Goal: Task Accomplishment & Management: Use online tool/utility

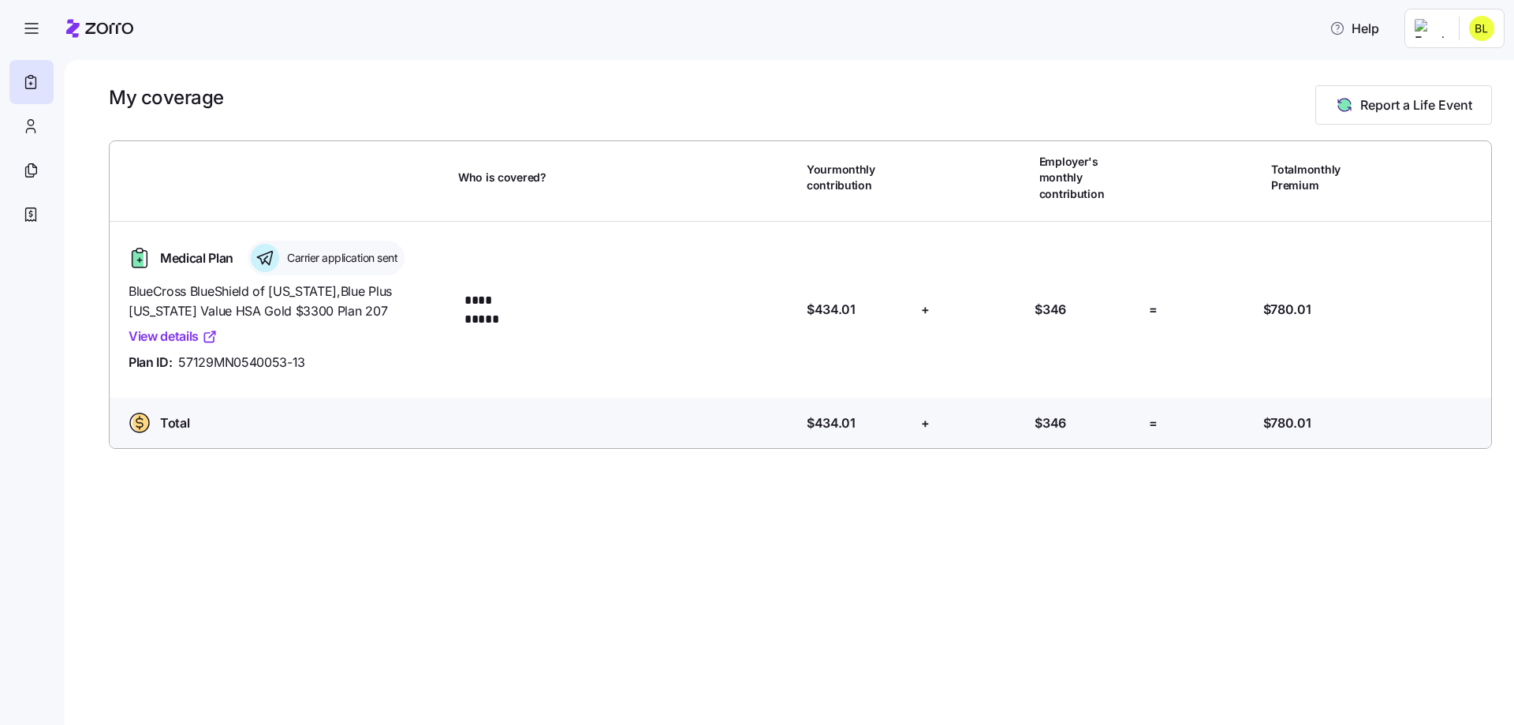
click at [1440, 34] on html "**********" at bounding box center [757, 357] width 1514 height 715
click at [1427, 70] on div "Admin view" at bounding box center [1429, 70] width 82 height 17
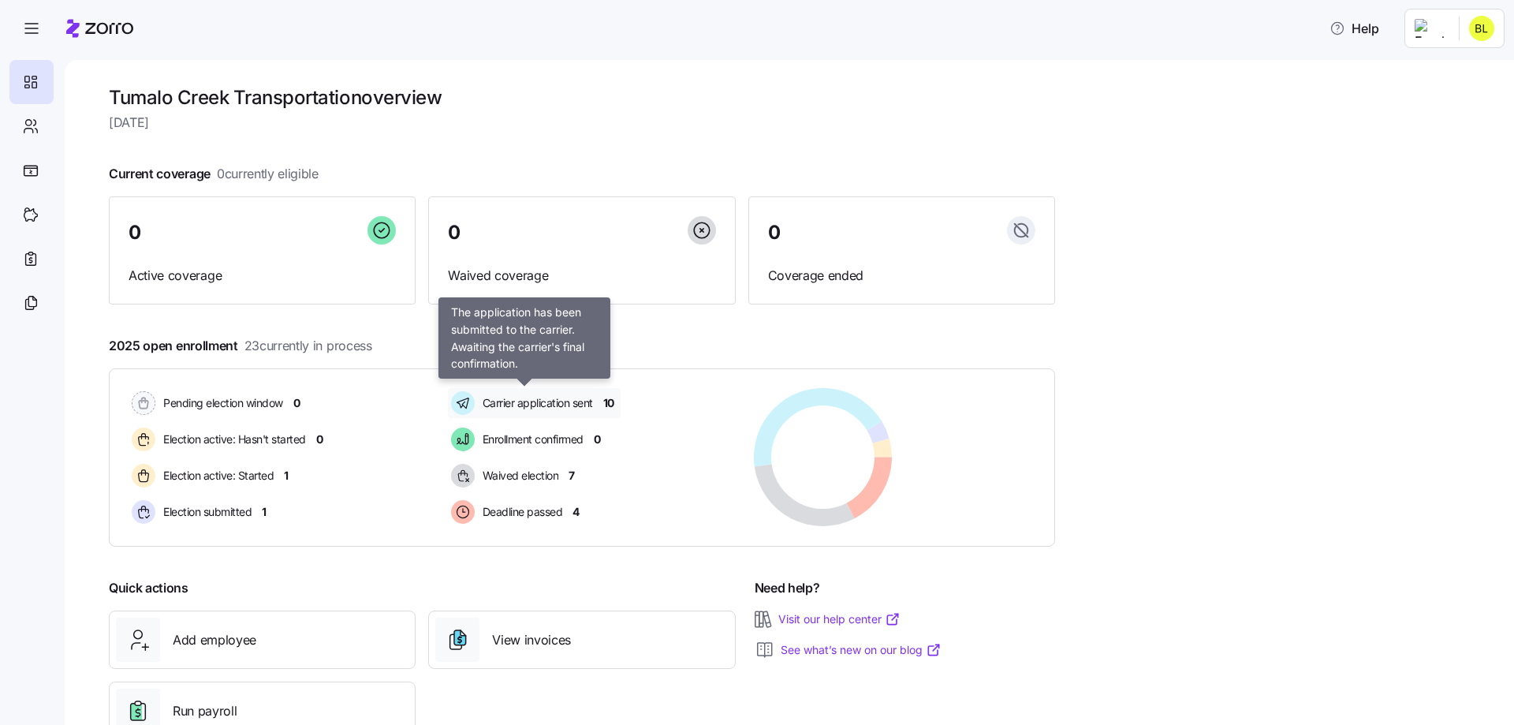
click at [562, 400] on span "Carrier application sent" at bounding box center [535, 403] width 115 height 16
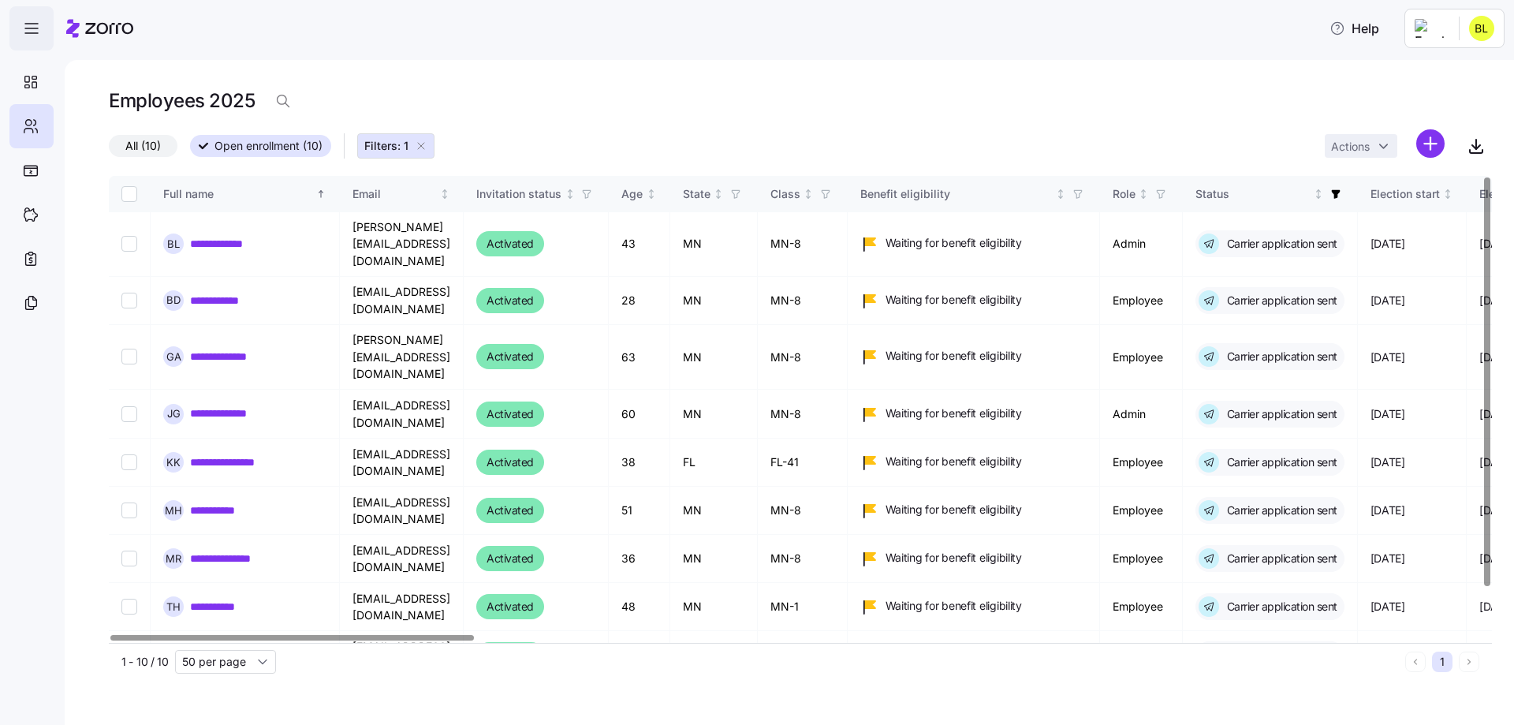
click at [28, 37] on icon "button" at bounding box center [31, 28] width 19 height 19
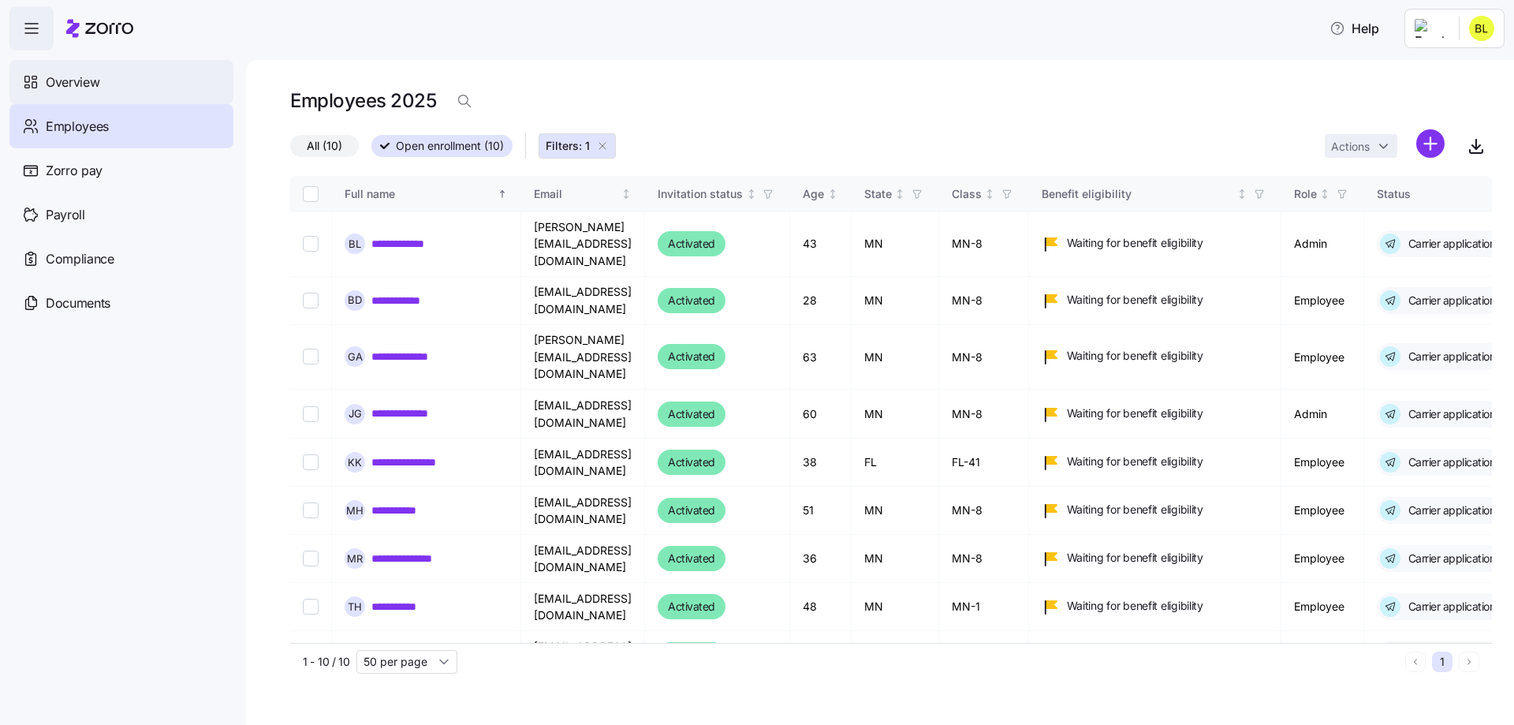
click at [82, 84] on span "Overview" at bounding box center [73, 83] width 54 height 20
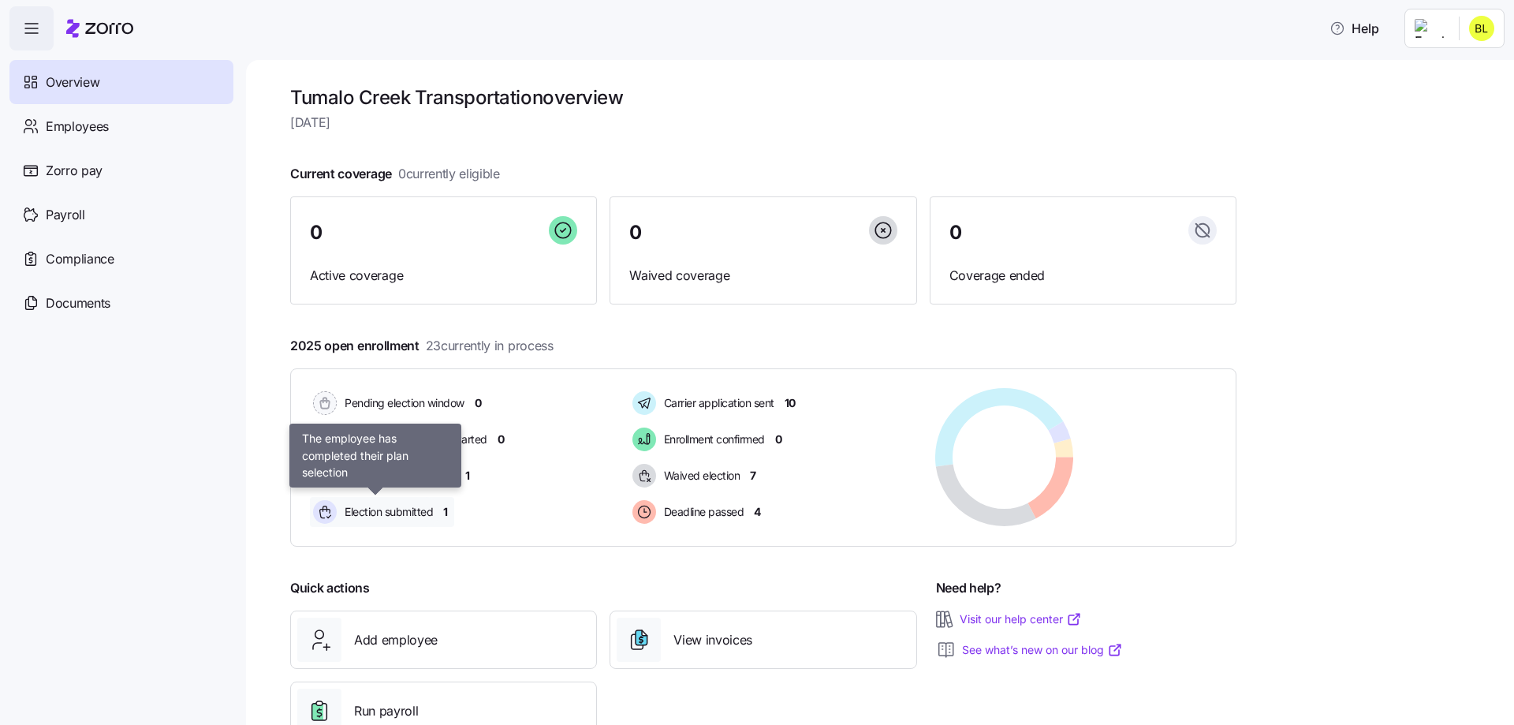
click at [407, 512] on span "Election submitted" at bounding box center [386, 512] width 93 height 16
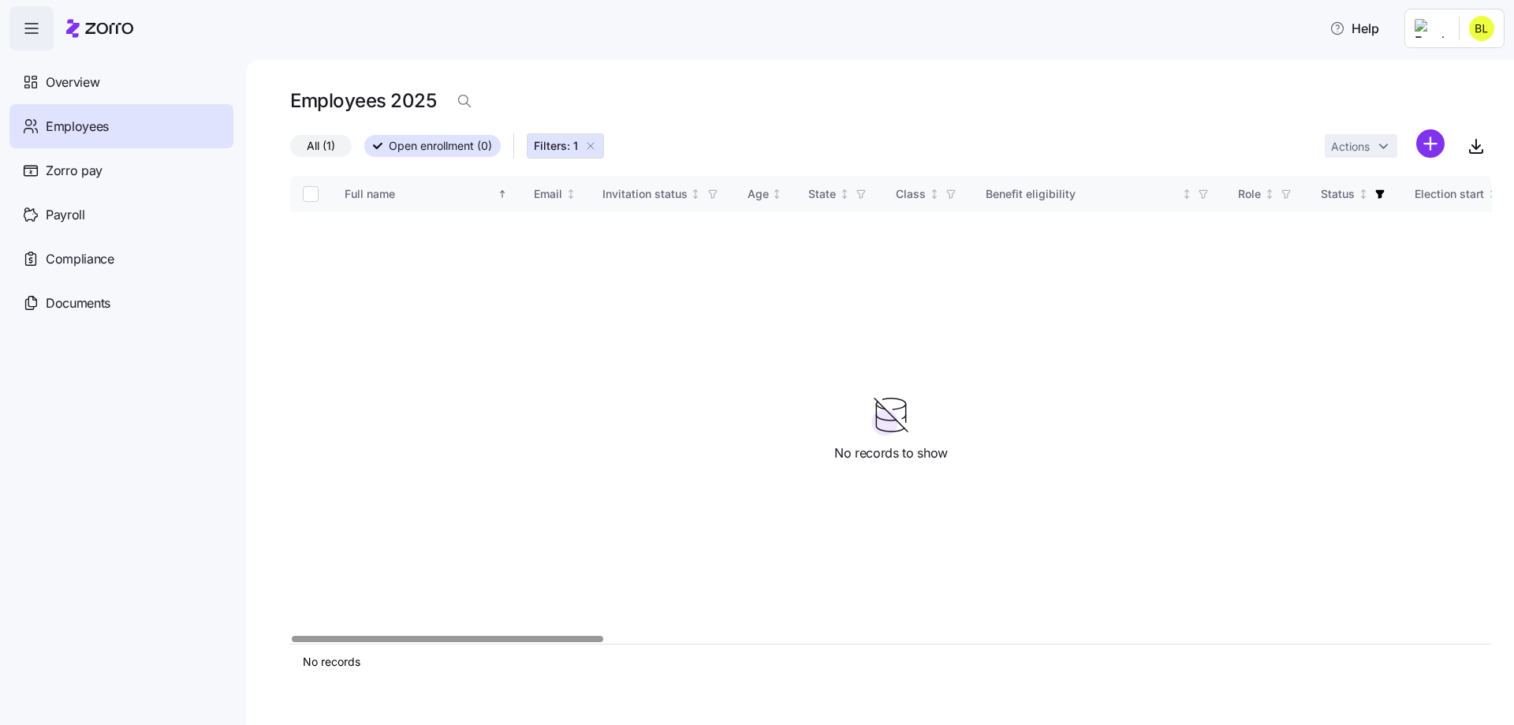
click at [319, 143] on span "All (1)" at bounding box center [321, 146] width 28 height 20
click at [290, 150] on input "All (1)" at bounding box center [290, 150] width 0 height 0
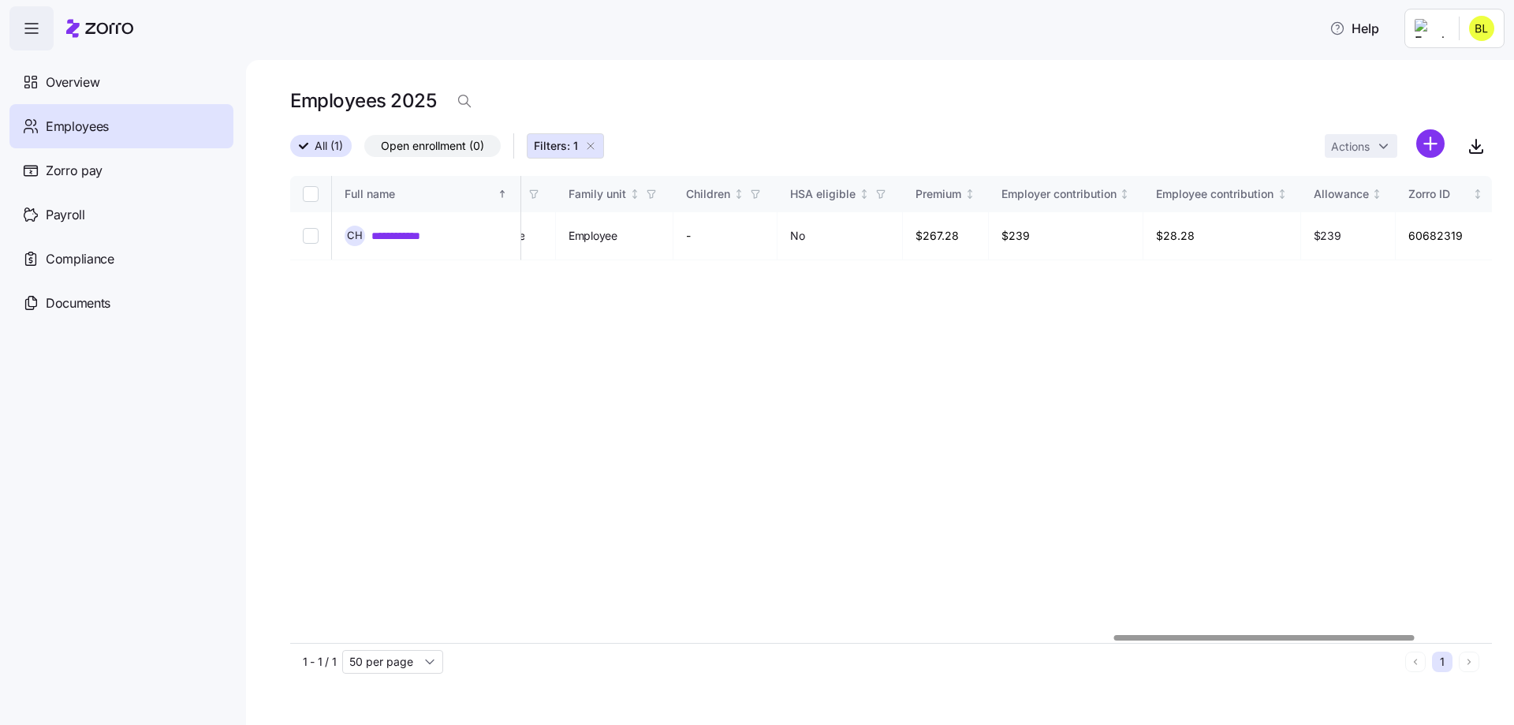
scroll to position [0, 3313]
click at [1372, 635] on div at bounding box center [1270, 638] width 300 height 6
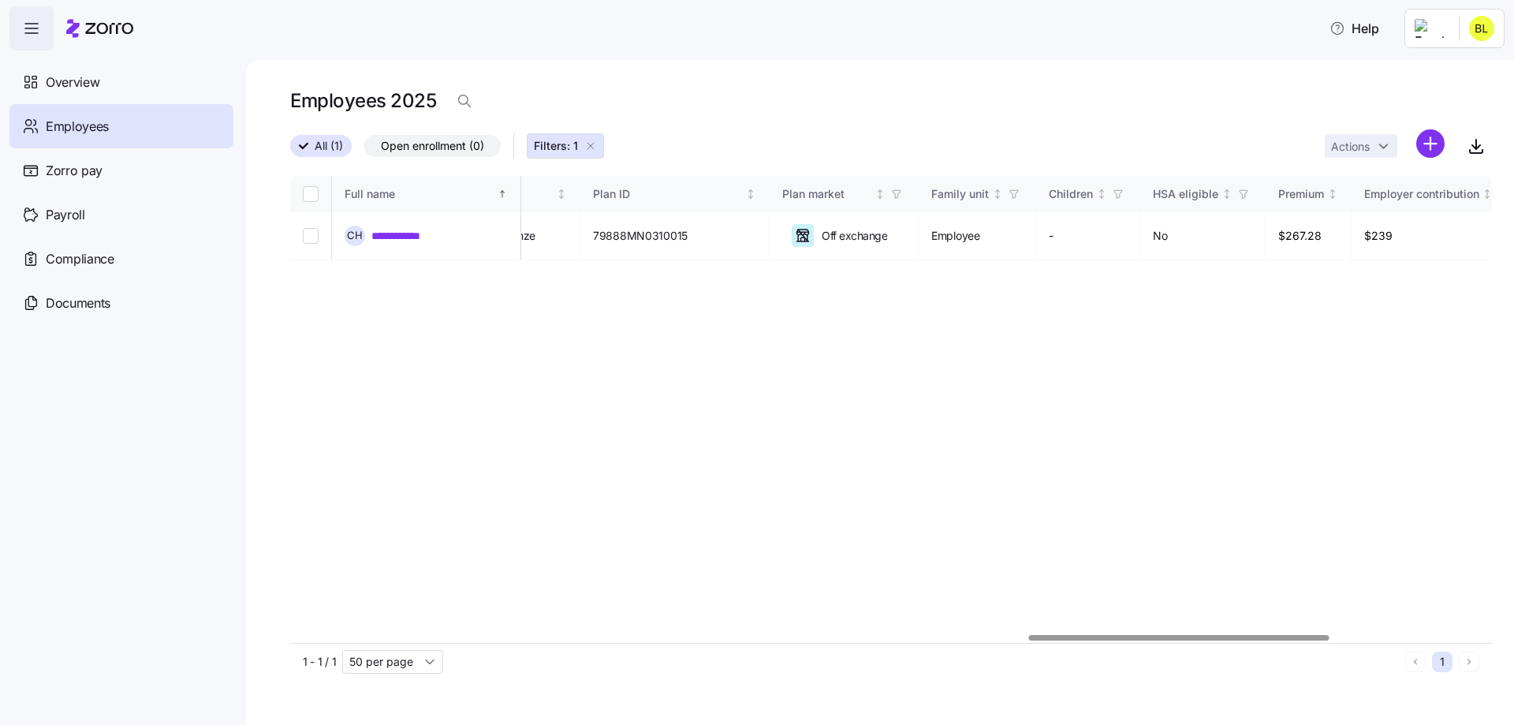
click at [1179, 633] on div at bounding box center [890, 637] width 1201 height 9
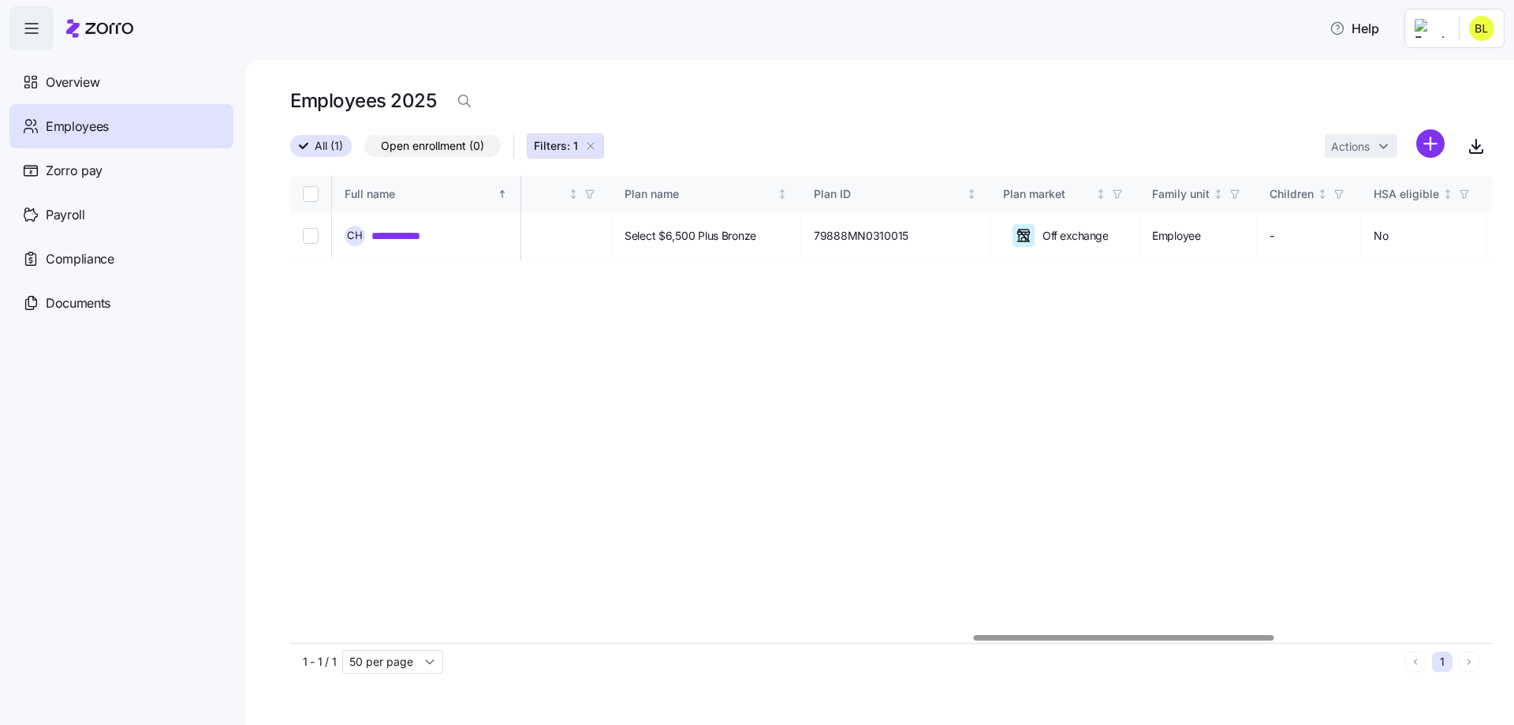
scroll to position [0, 2707]
click at [1119, 634] on div at bounding box center [890, 637] width 1201 height 9
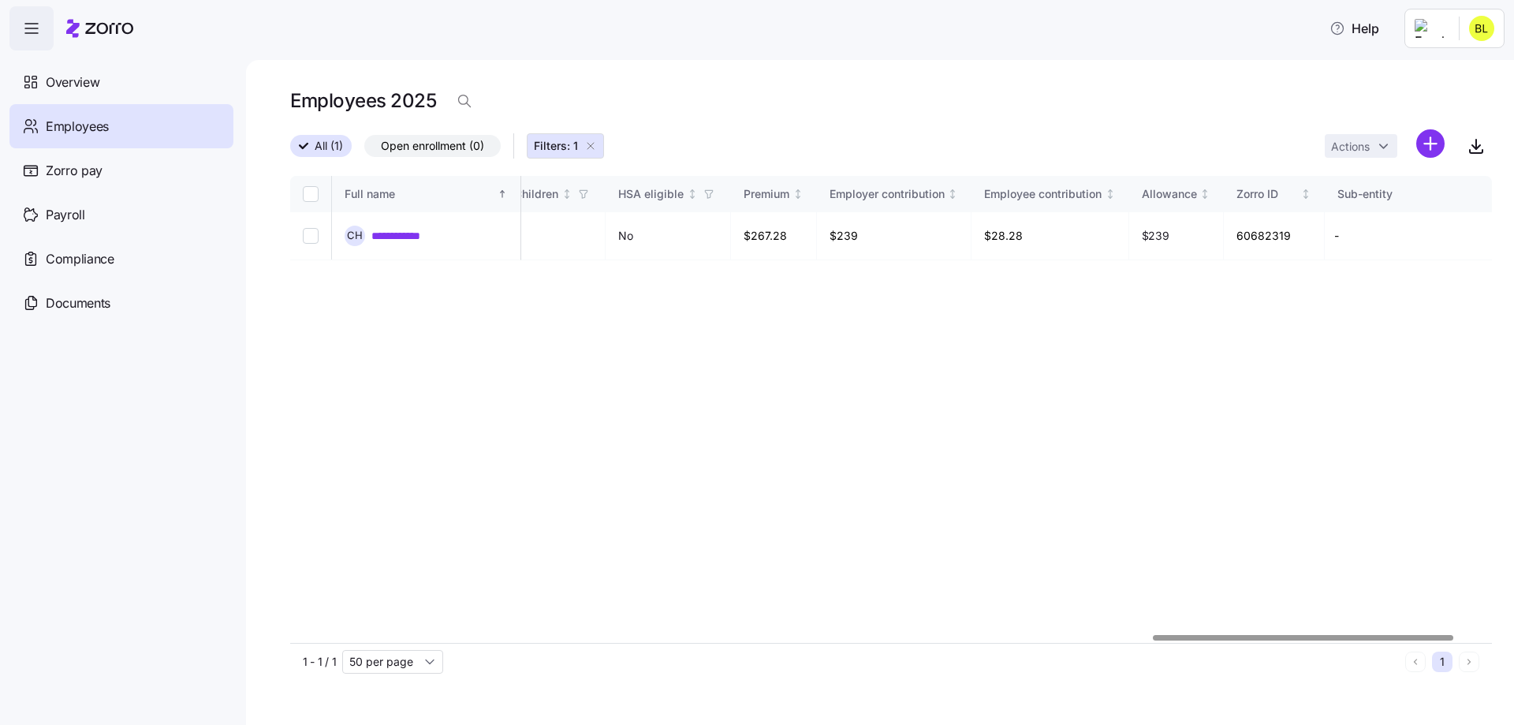
scroll to position [0, 3422]
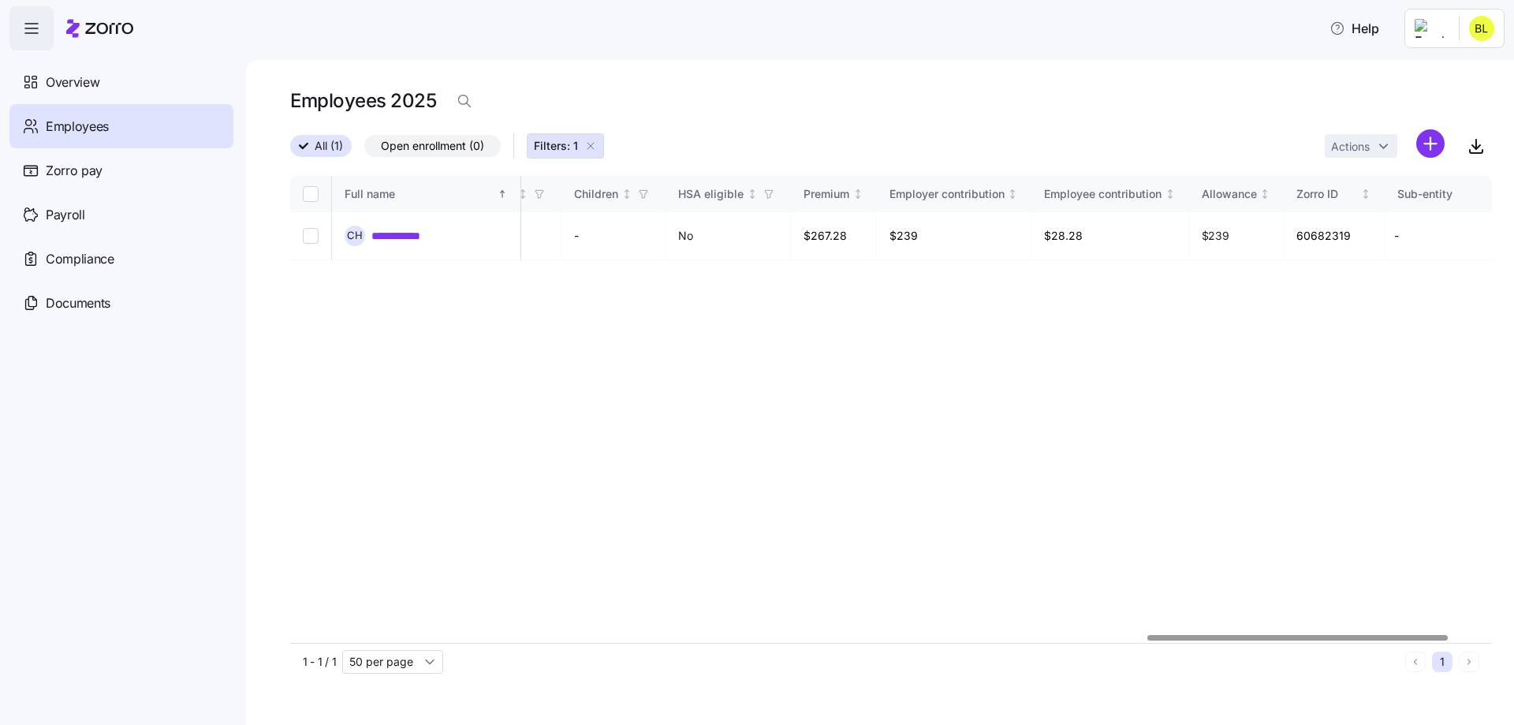
click at [1188, 635] on div at bounding box center [1297, 638] width 300 height 6
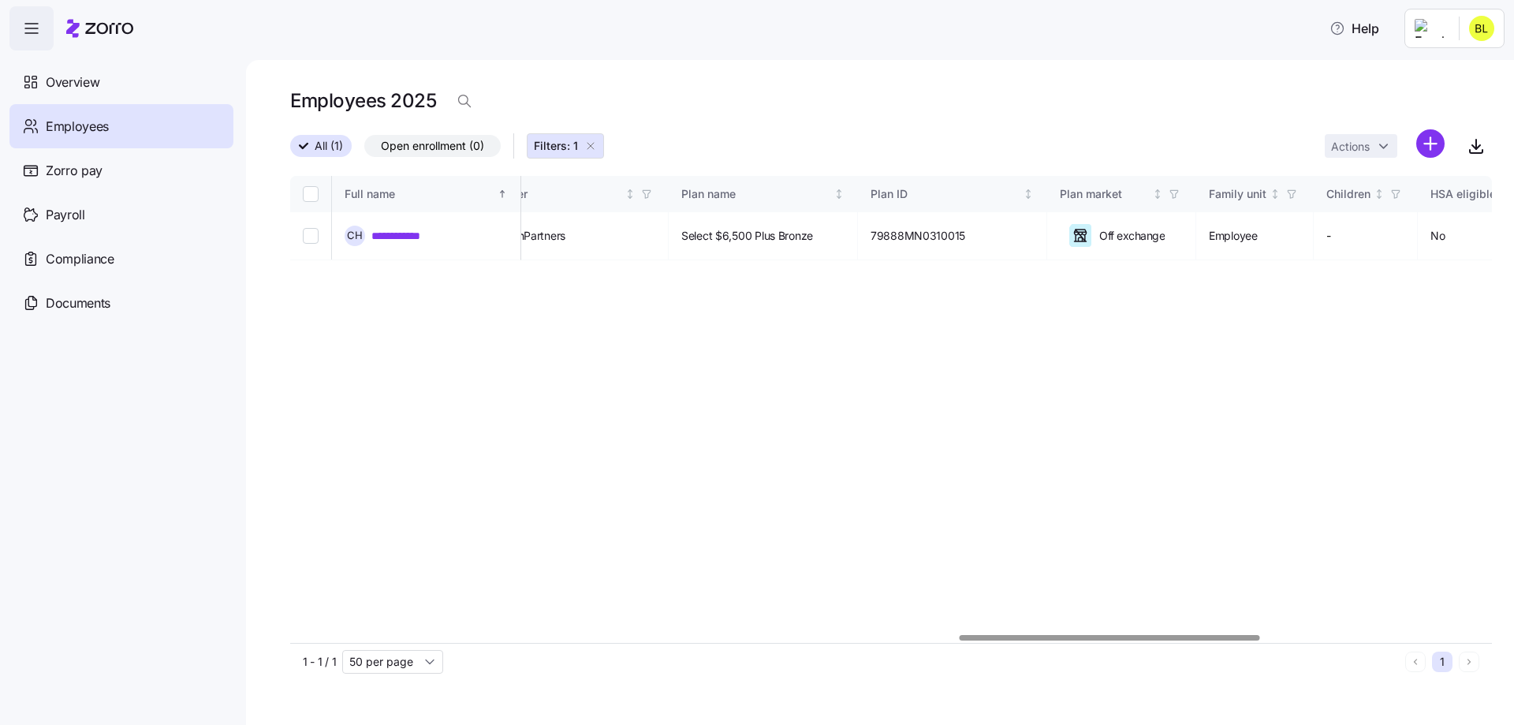
scroll to position [0, 2357]
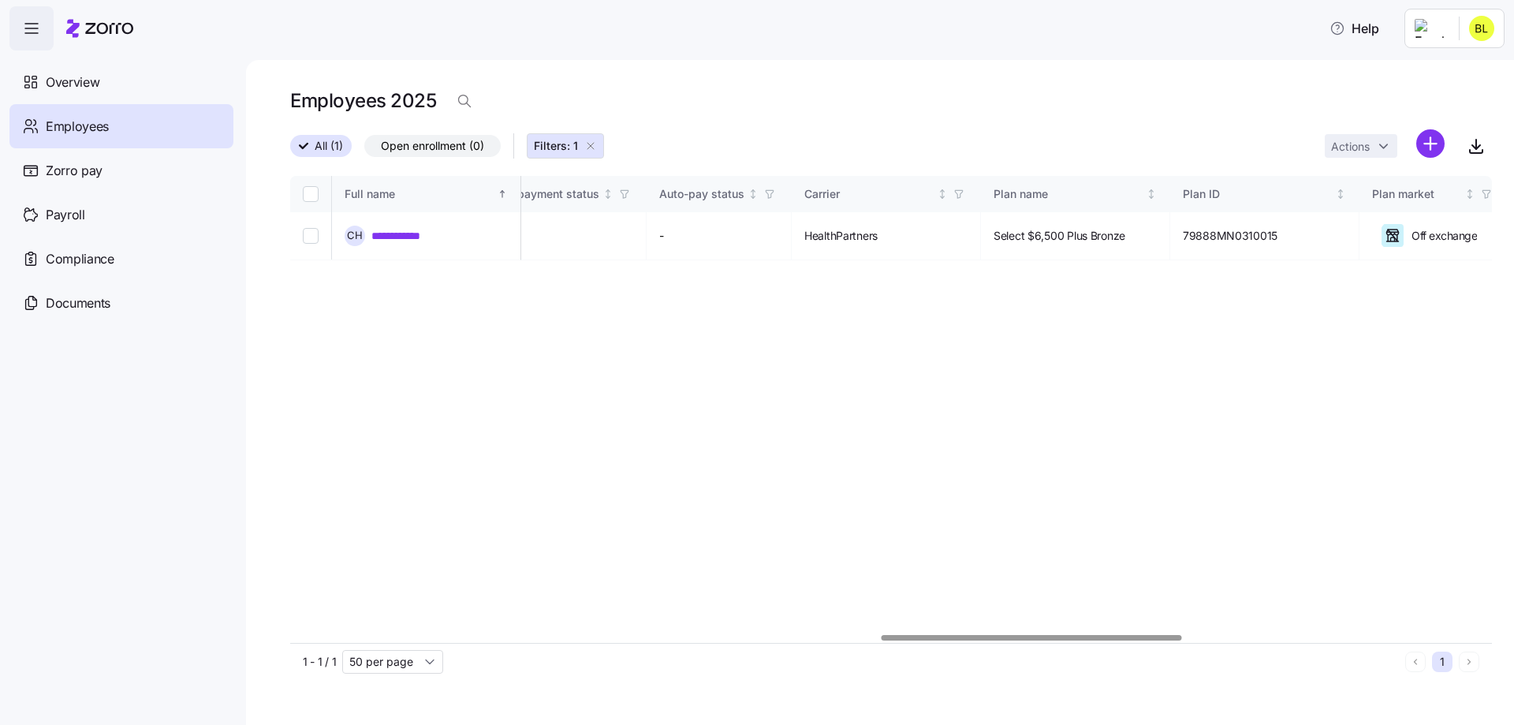
click at [889, 640] on div at bounding box center [1031, 638] width 300 height 6
click at [88, 79] on span "Overview" at bounding box center [73, 83] width 54 height 20
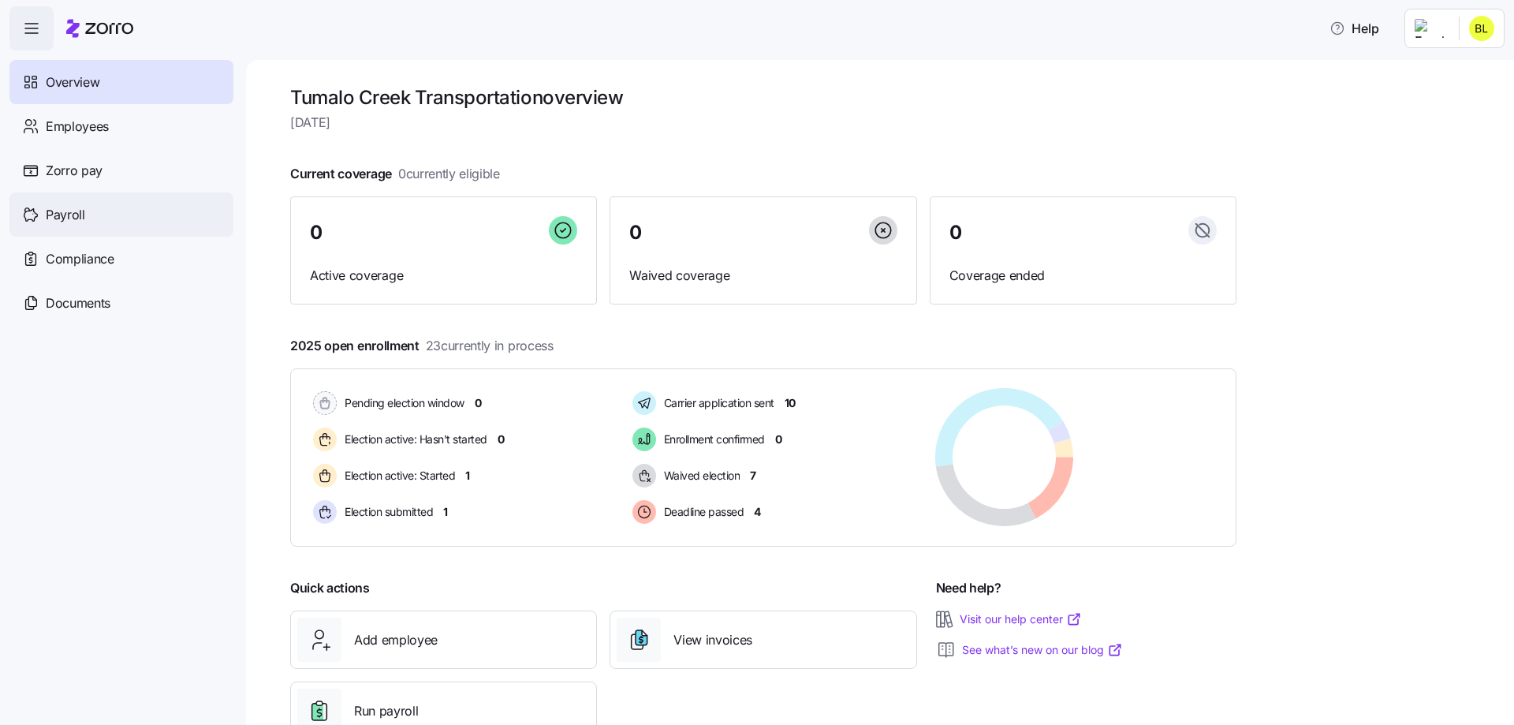
click at [76, 213] on span "Payroll" at bounding box center [65, 215] width 39 height 20
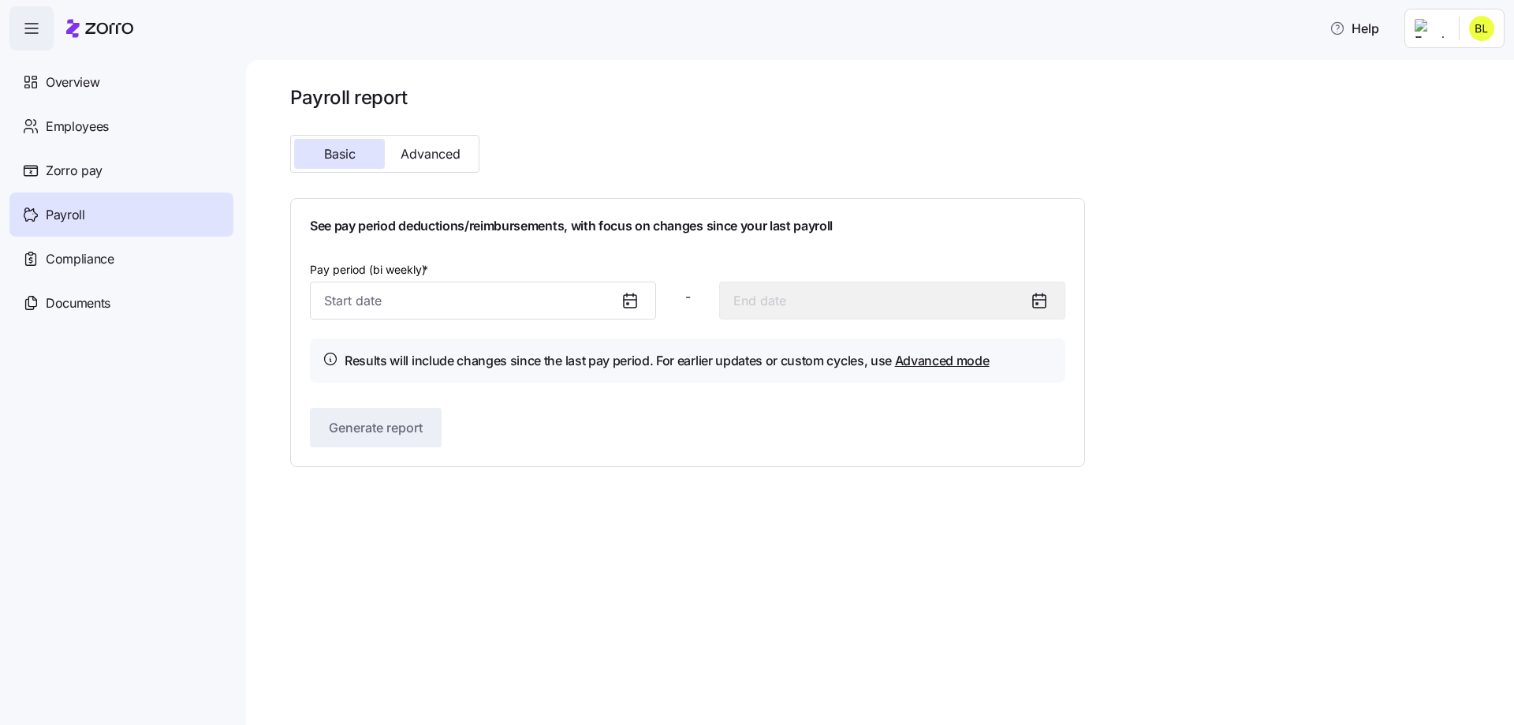
click at [633, 303] on icon at bounding box center [629, 300] width 19 height 19
click at [443, 313] on input "Pay period (bi weekly) *" at bounding box center [483, 300] width 346 height 38
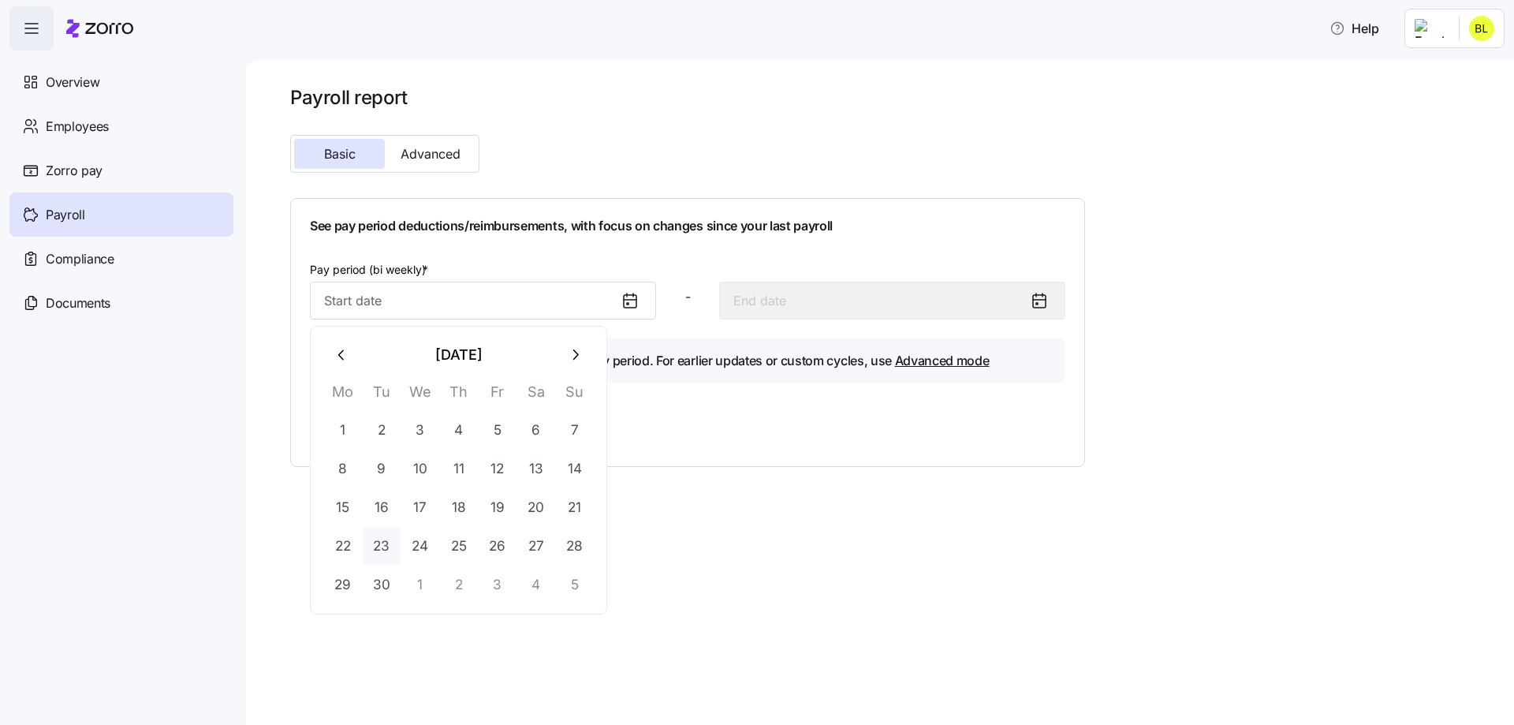
click at [383, 549] on button "23" at bounding box center [382, 546] width 38 height 38
type input "September 23, 2025"
type input "October 6, 2025"
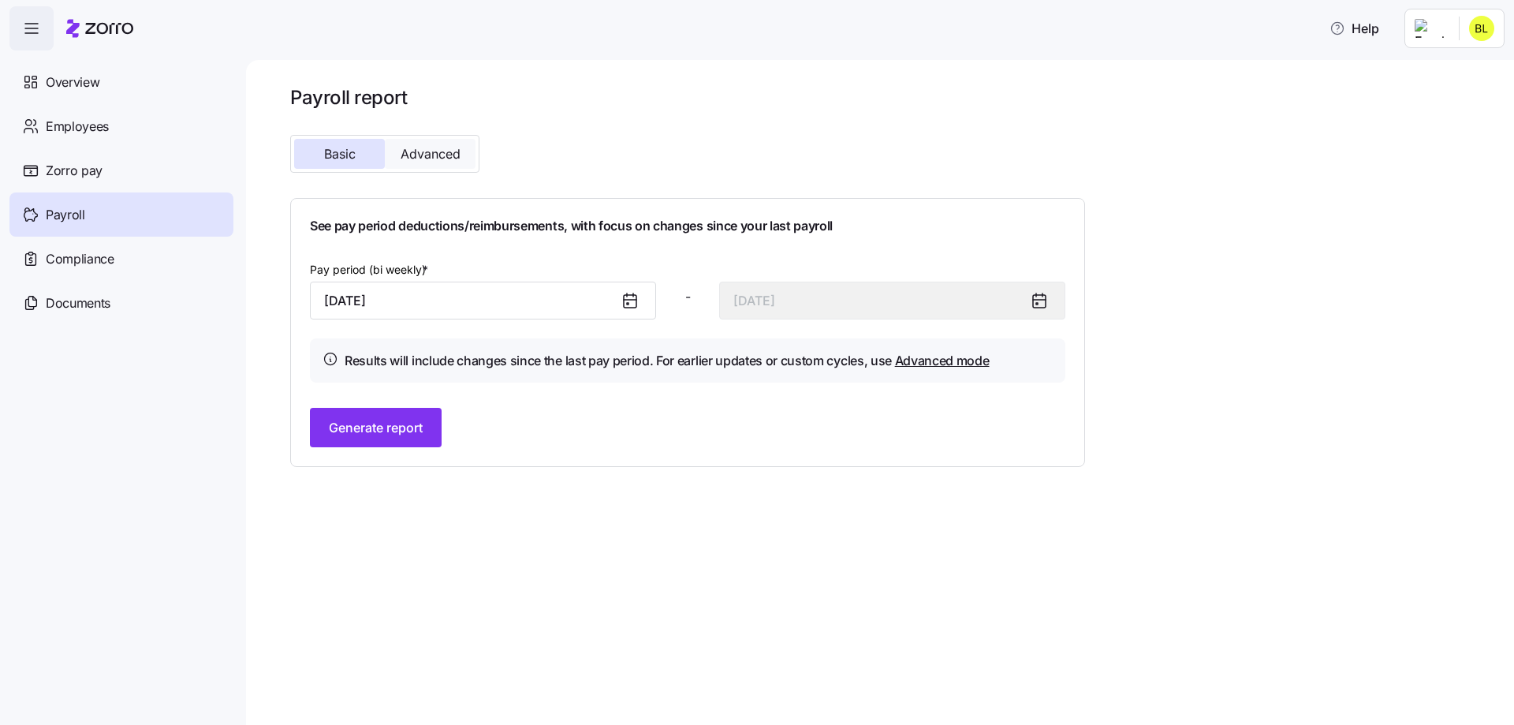
click at [421, 159] on span "Advanced" at bounding box center [430, 153] width 60 height 13
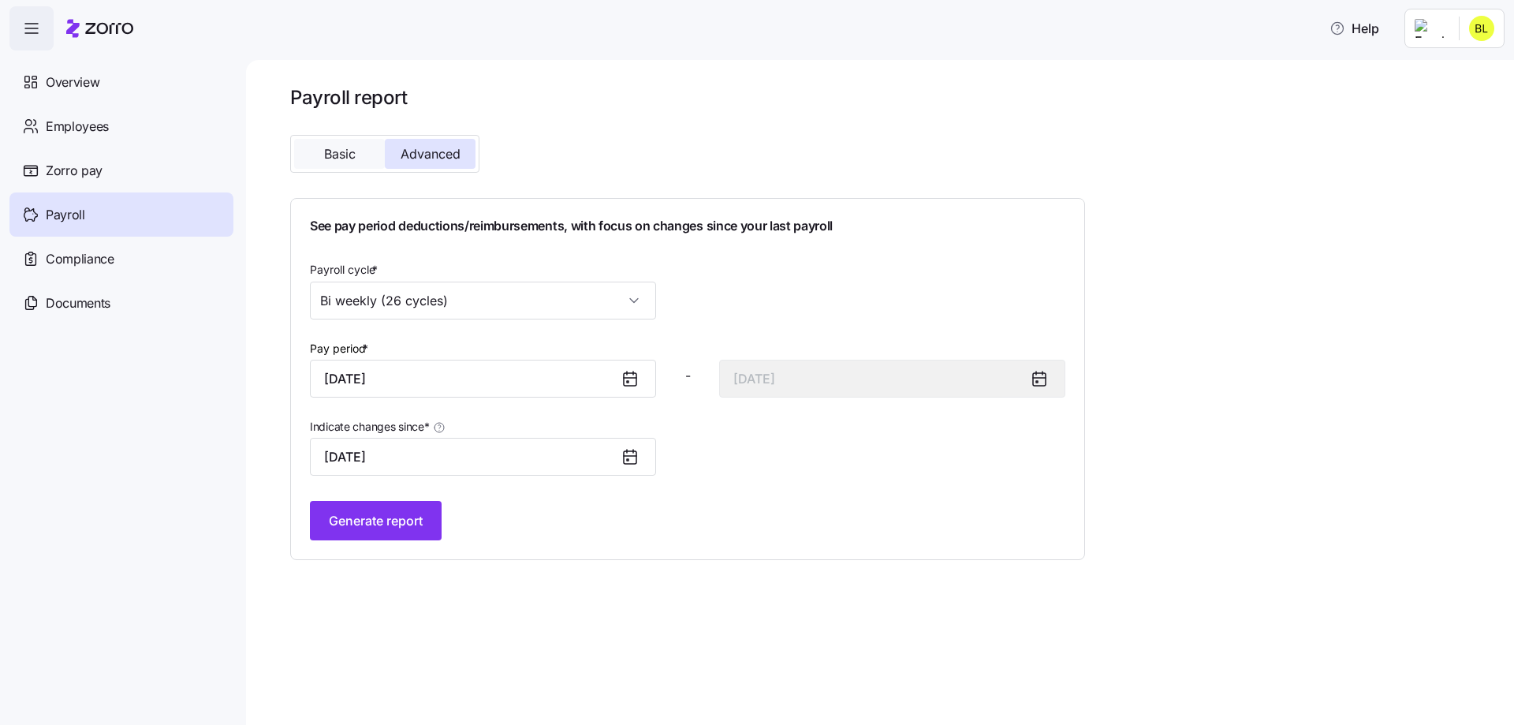
click at [341, 155] on span "Basic" at bounding box center [340, 153] width 32 height 13
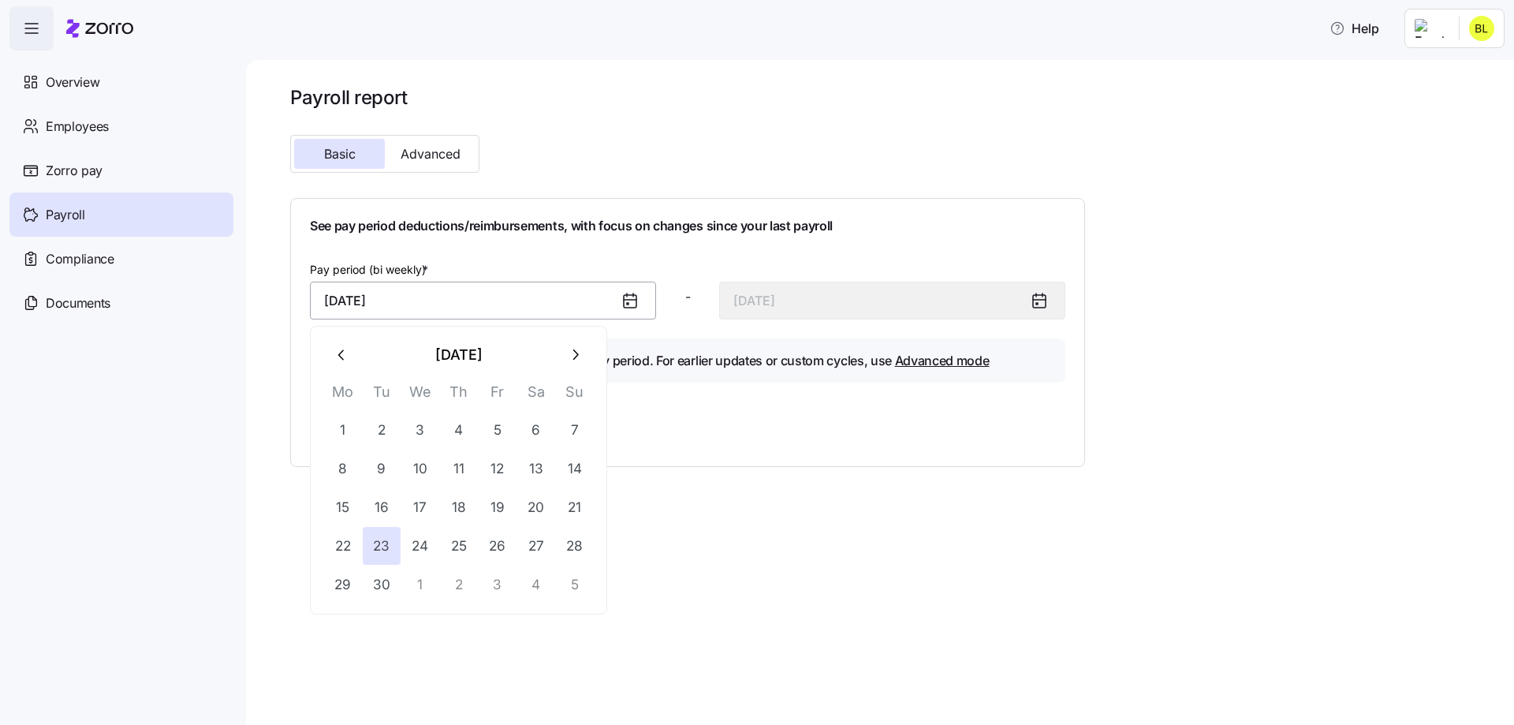
click at [545, 311] on input "September 23, 2025" at bounding box center [483, 300] width 346 height 38
click at [366, 583] on button "30" at bounding box center [382, 584] width 38 height 38
type input "September 30, 2025"
type input "October 13, 2025"
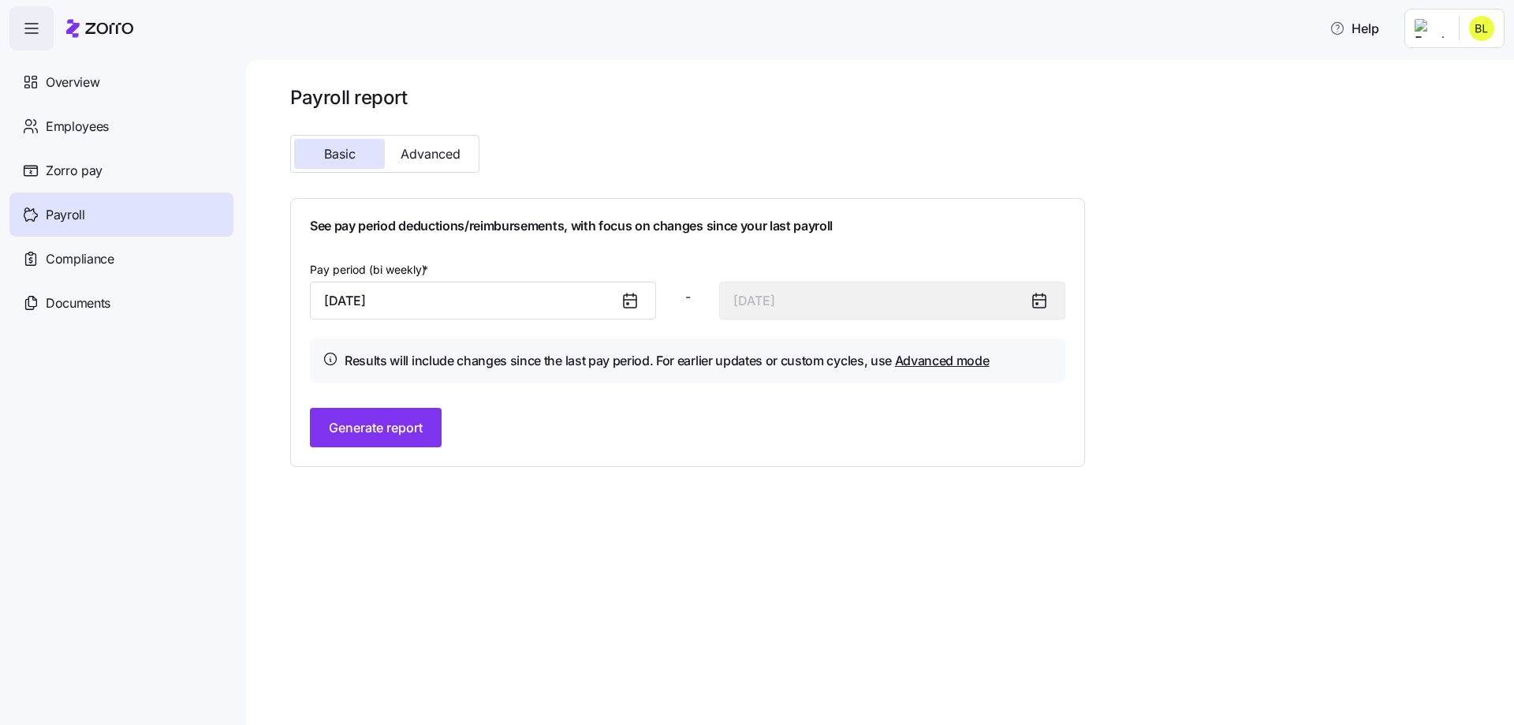
click at [633, 296] on icon at bounding box center [633, 294] width 0 height 3
click at [644, 293] on div at bounding box center [636, 300] width 38 height 36
click at [633, 300] on icon at bounding box center [630, 300] width 13 height 0
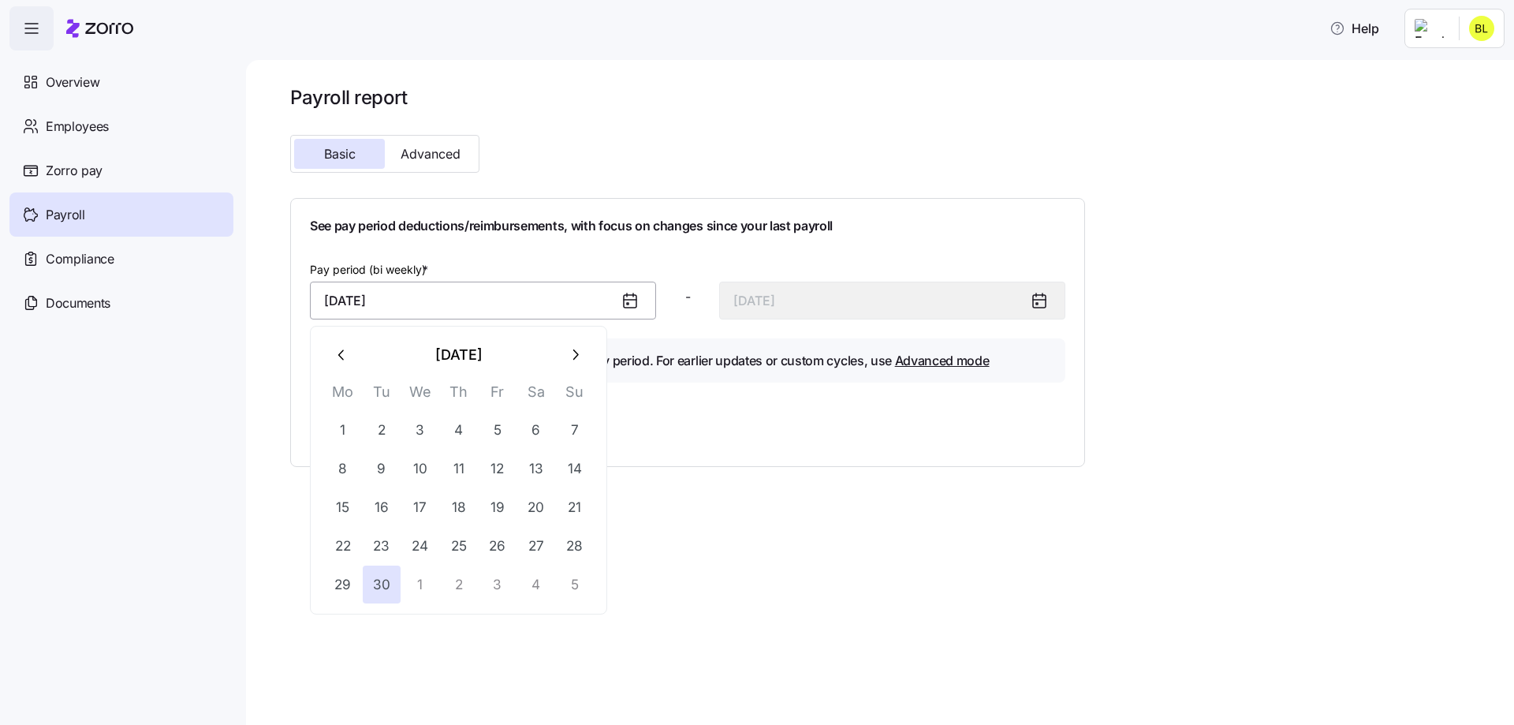
click at [485, 306] on input "September 30, 2025" at bounding box center [483, 300] width 346 height 38
click at [575, 359] on icon "button" at bounding box center [574, 354] width 17 height 17
click at [435, 419] on button "1" at bounding box center [420, 430] width 38 height 38
type input "October 1, 2025"
type input "October 14, 2025"
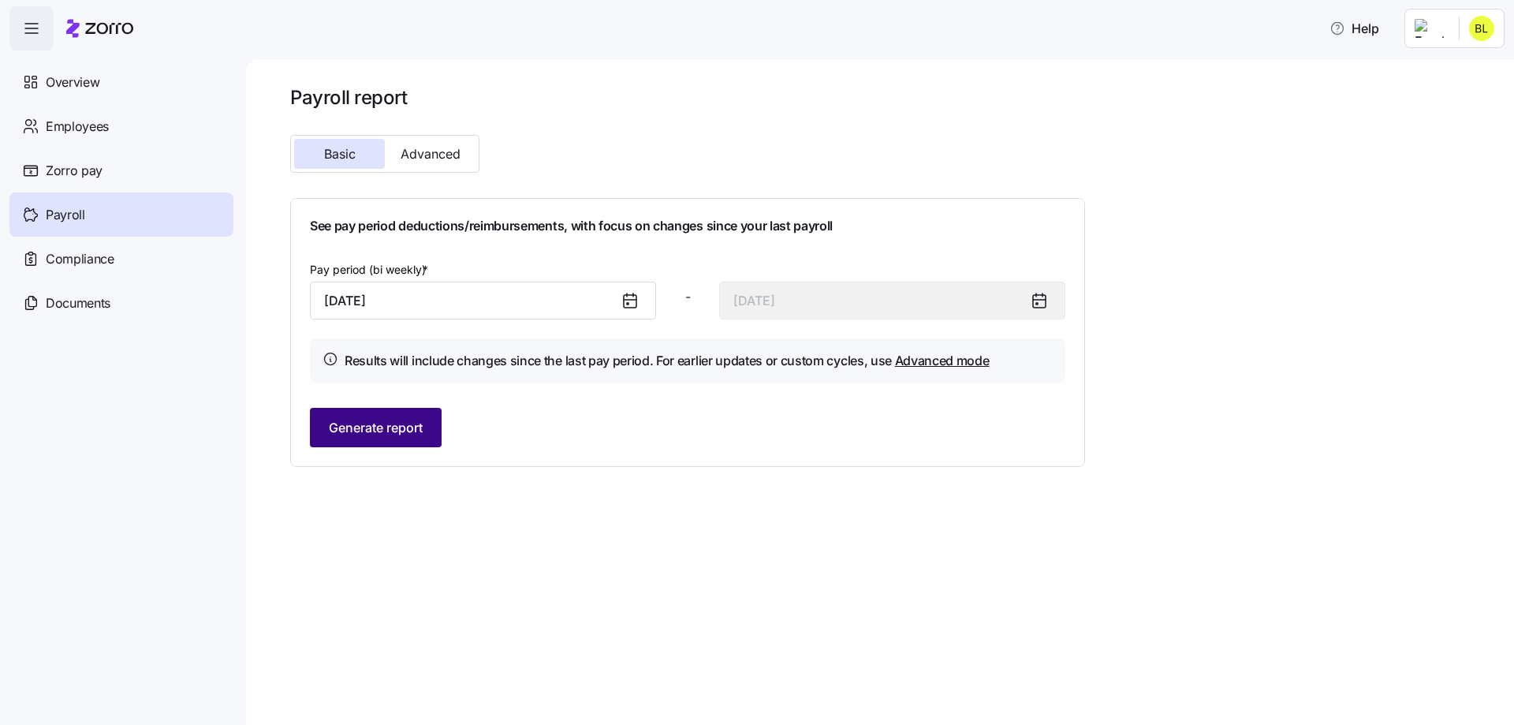
click at [414, 419] on span "Generate report" at bounding box center [376, 427] width 94 height 19
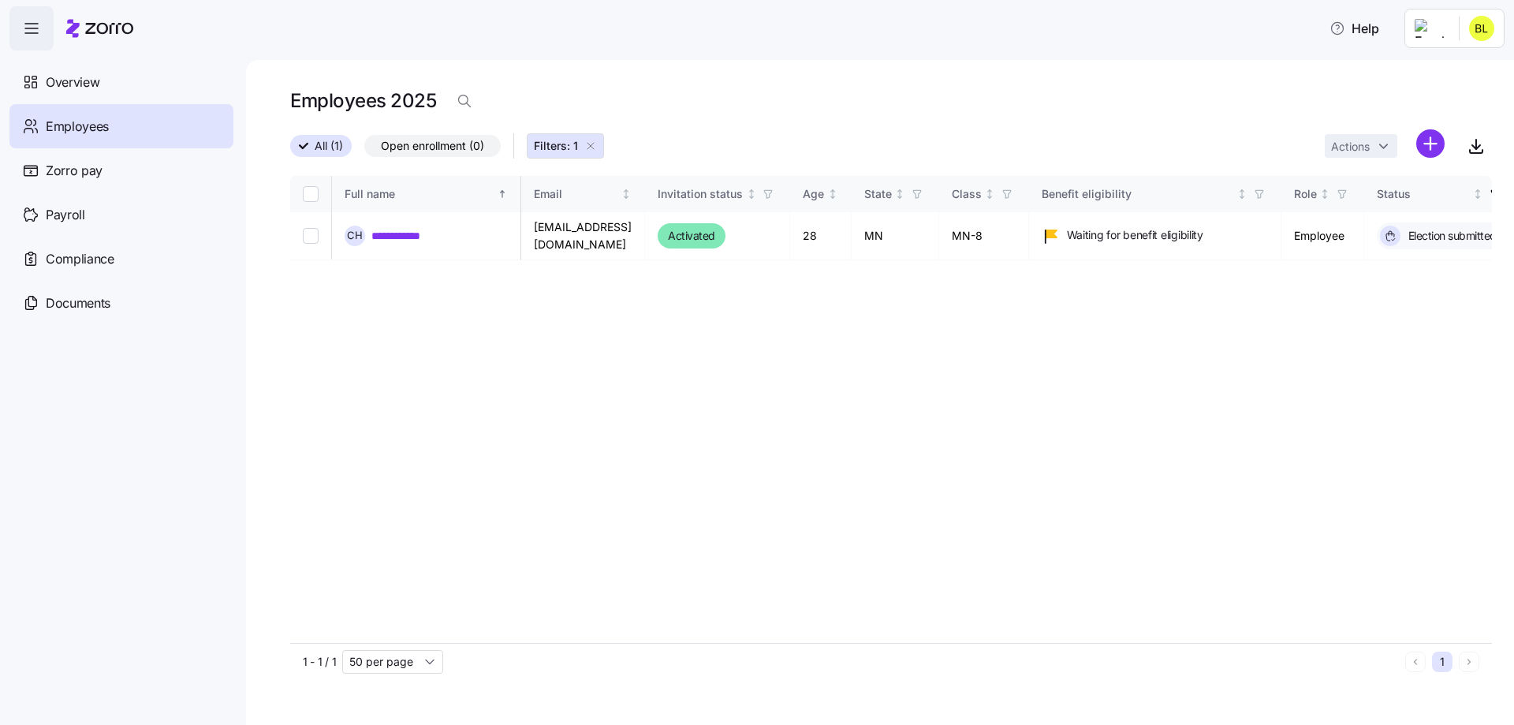
scroll to position [0, 3422]
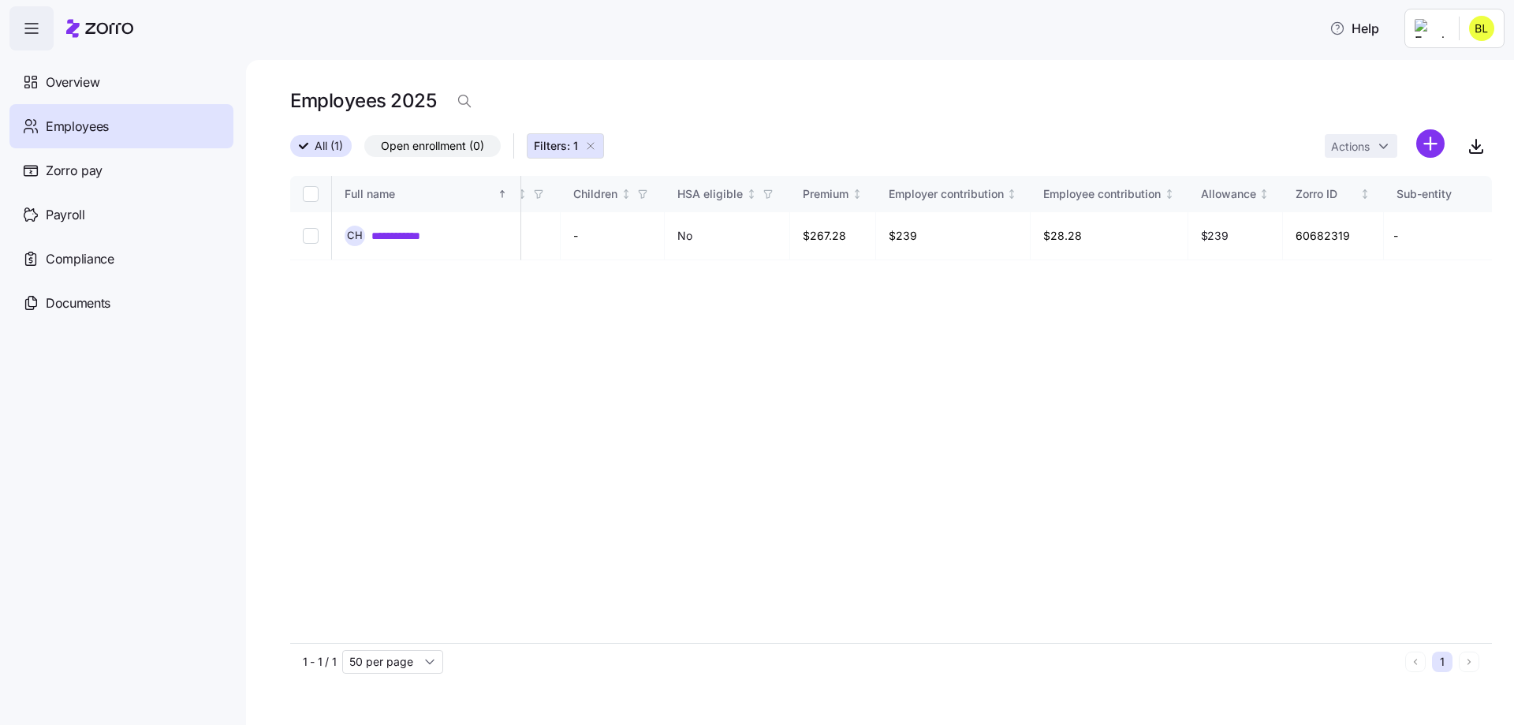
click at [1451, 15] on html "**********" at bounding box center [757, 357] width 1514 height 715
click at [70, 65] on html "**********" at bounding box center [757, 357] width 1514 height 715
click at [70, 64] on div "Overview" at bounding box center [121, 82] width 224 height 44
click at [72, 75] on span "Overview" at bounding box center [73, 83] width 54 height 20
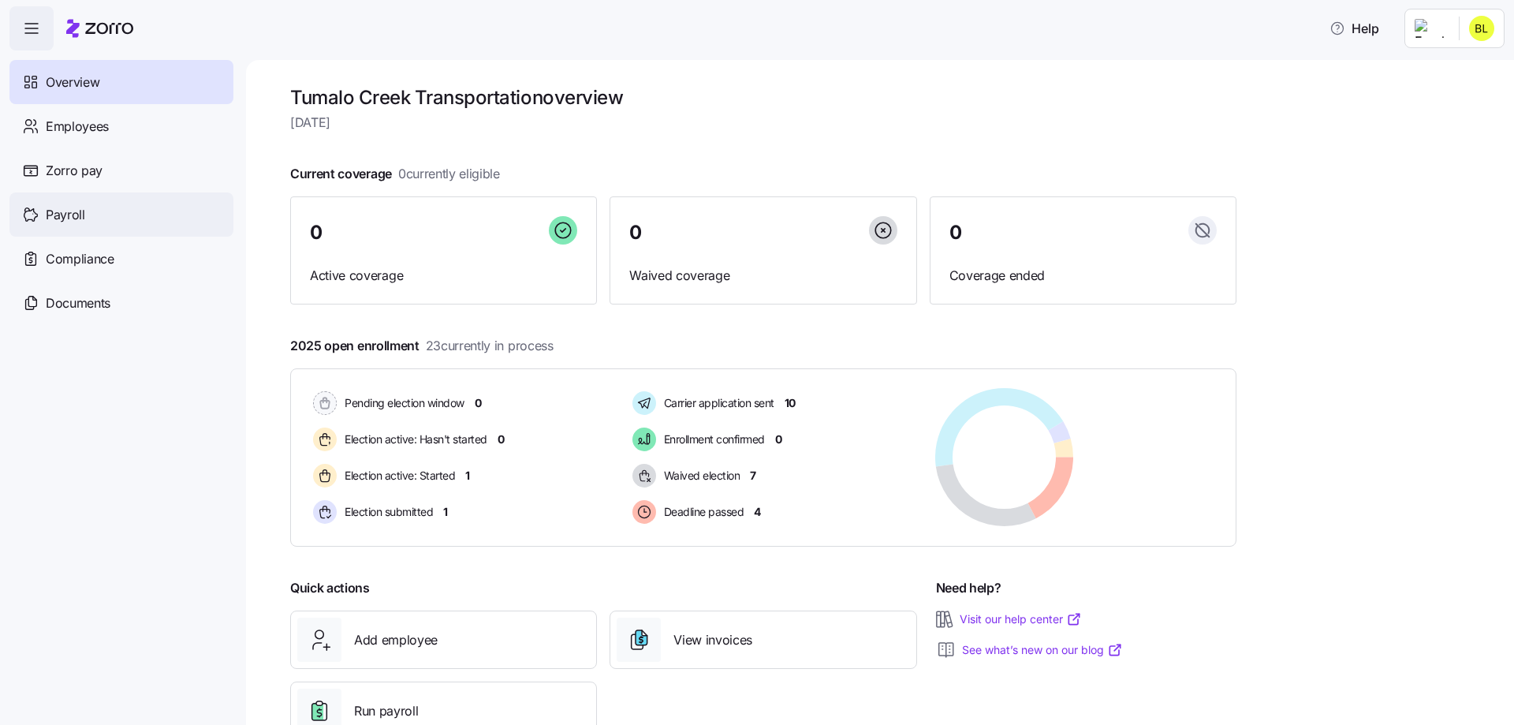
click at [70, 215] on span "Payroll" at bounding box center [65, 215] width 39 height 20
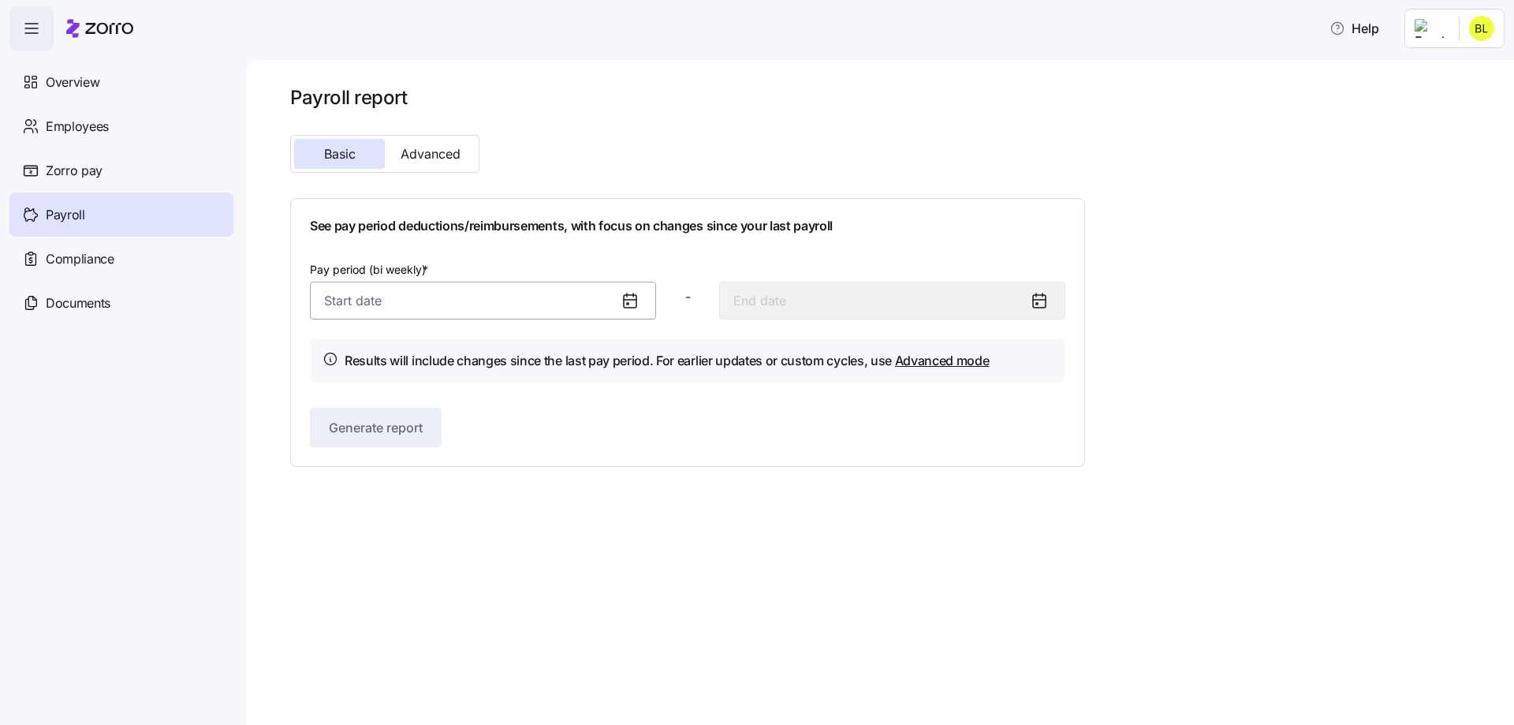
click at [357, 311] on input "Pay period (bi weekly) *" at bounding box center [483, 300] width 346 height 38
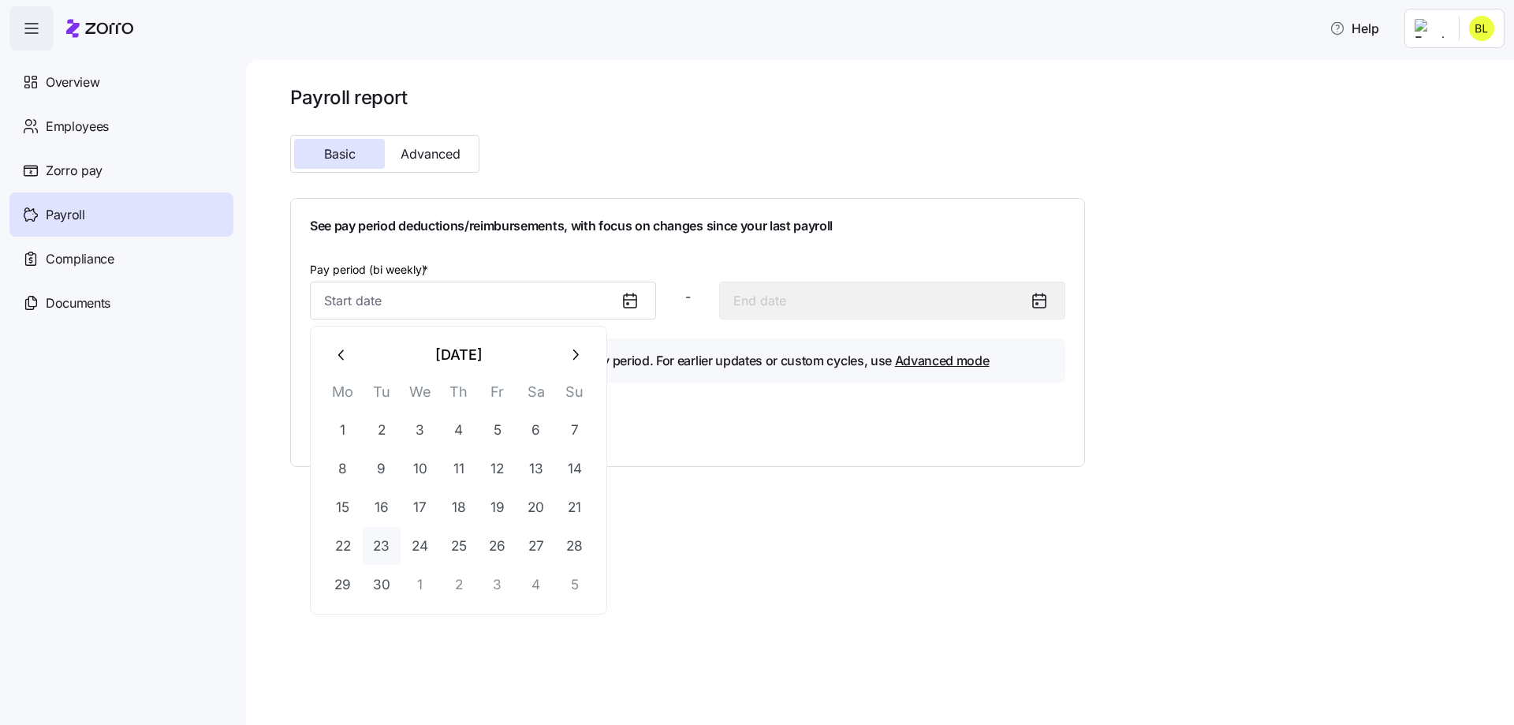
click at [374, 539] on button "23" at bounding box center [382, 546] width 38 height 38
type input "[DATE]"
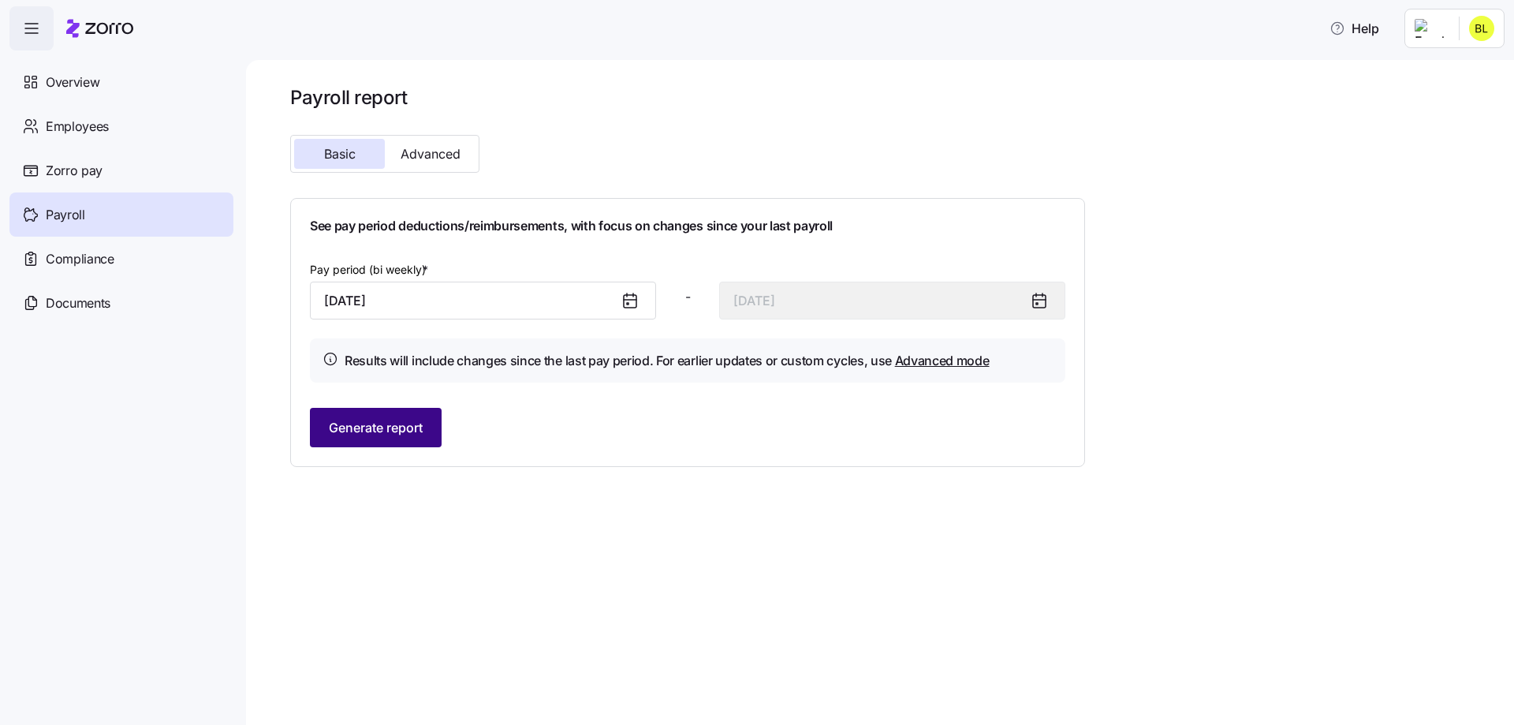
click at [361, 427] on span "Generate report" at bounding box center [376, 427] width 94 height 19
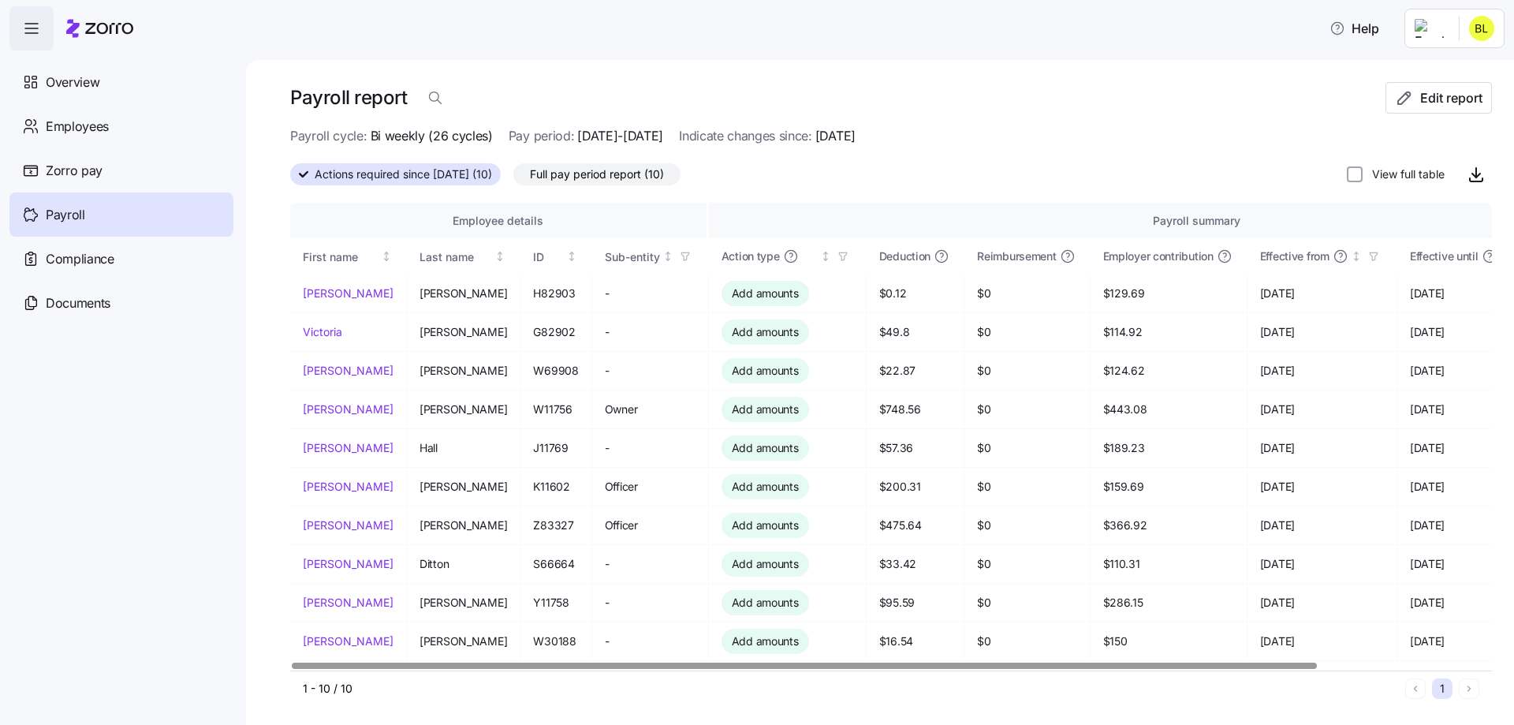
scroll to position [4, 0]
